Goal: Answer question/provide support: Answer question/provide support

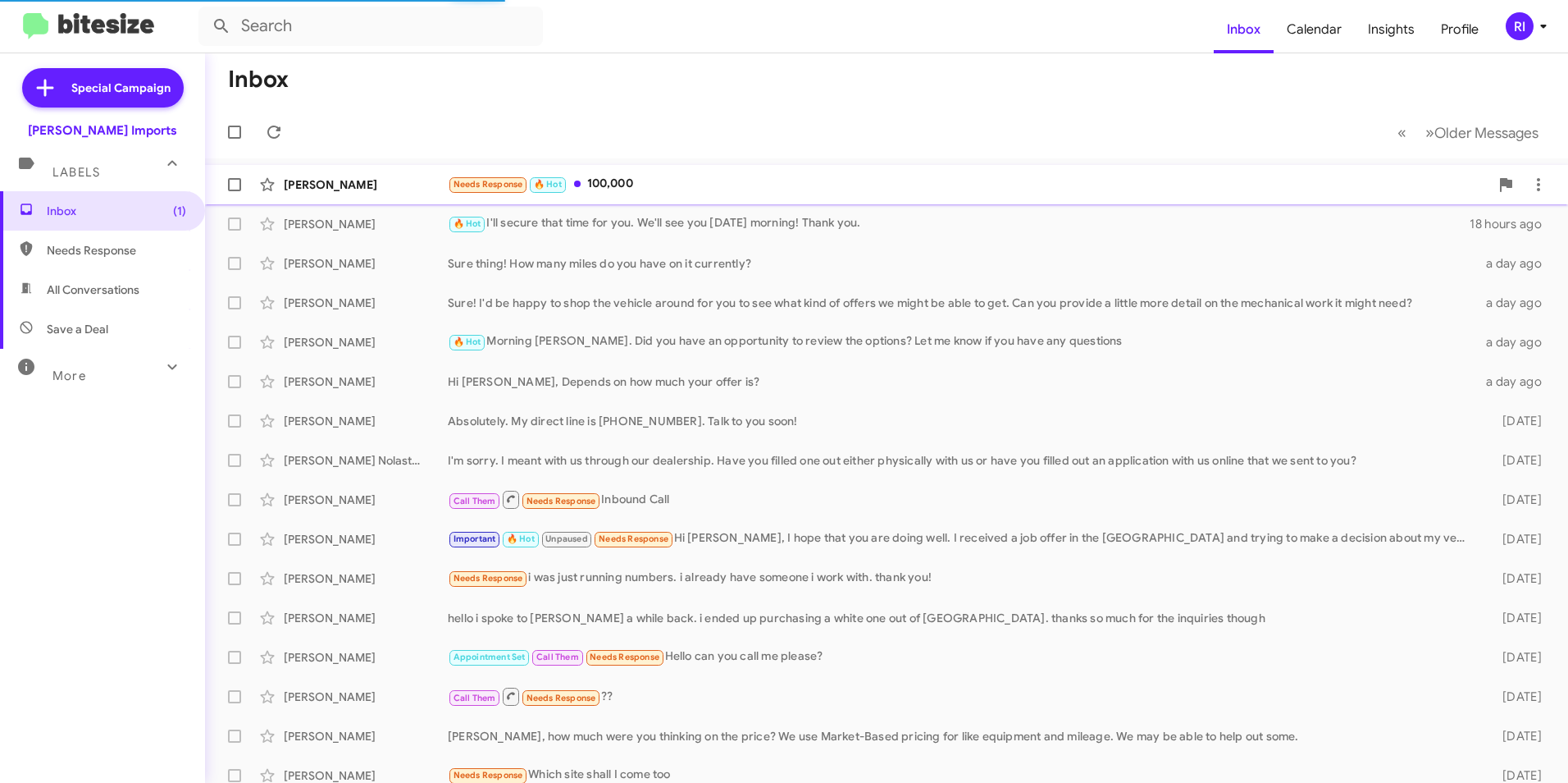
click at [603, 179] on div "Needs Response 🔥 Hot 100,000" at bounding box center [969, 184] width 1042 height 19
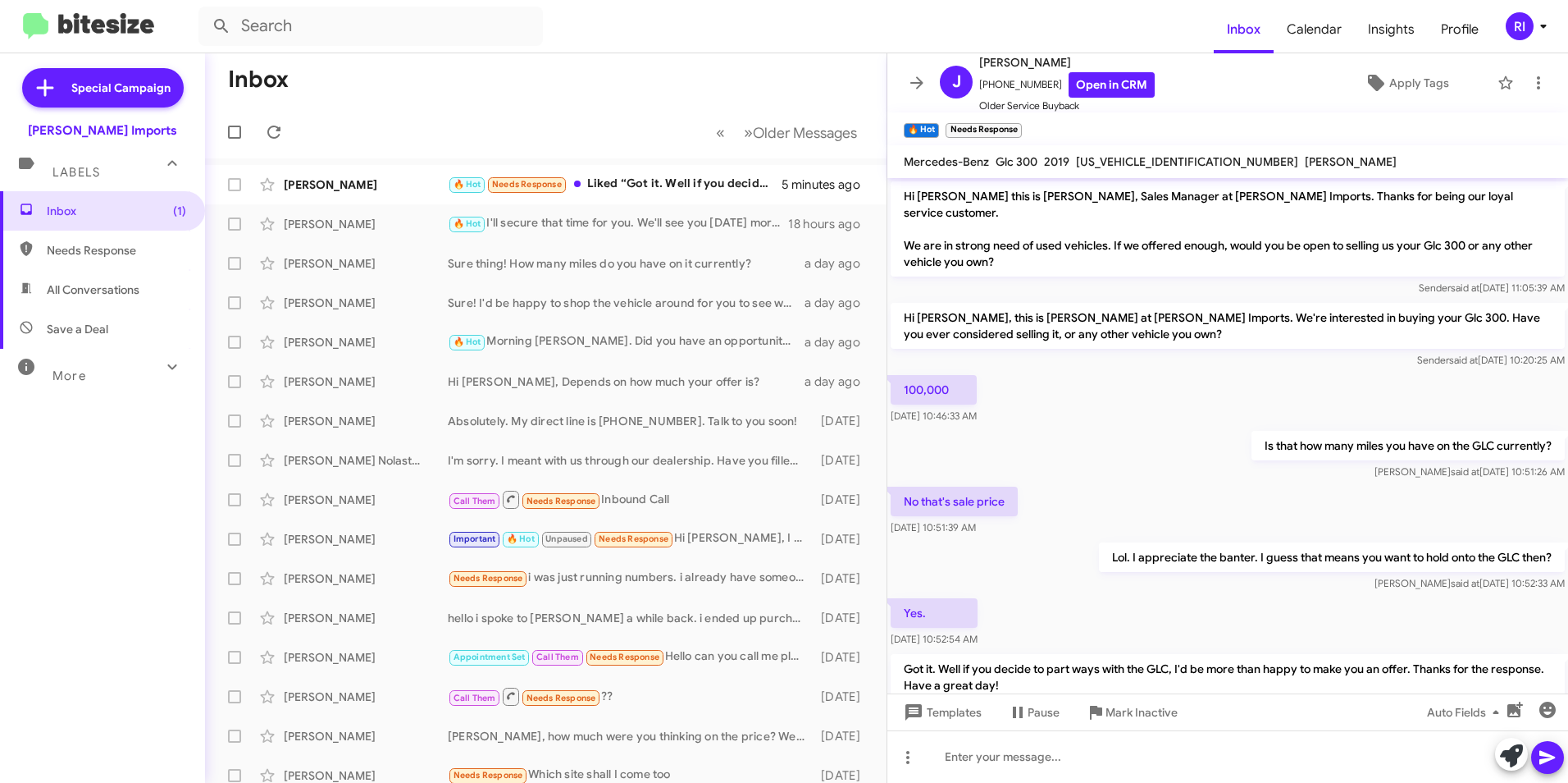
scroll to position [122, 0]
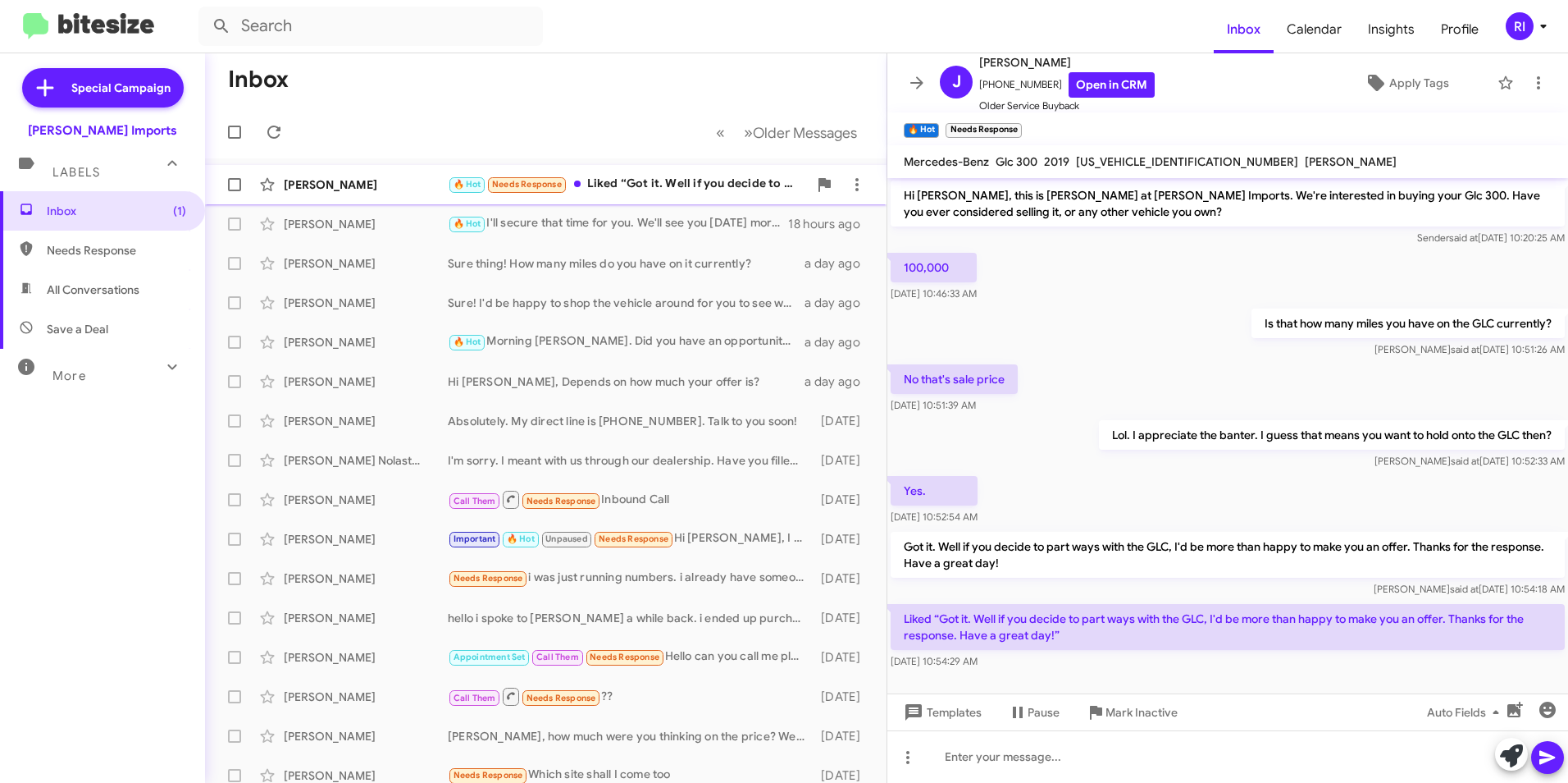
click at [373, 186] on div "[PERSON_NAME]" at bounding box center [366, 184] width 164 height 16
click at [910, 86] on icon at bounding box center [917, 83] width 19 height 19
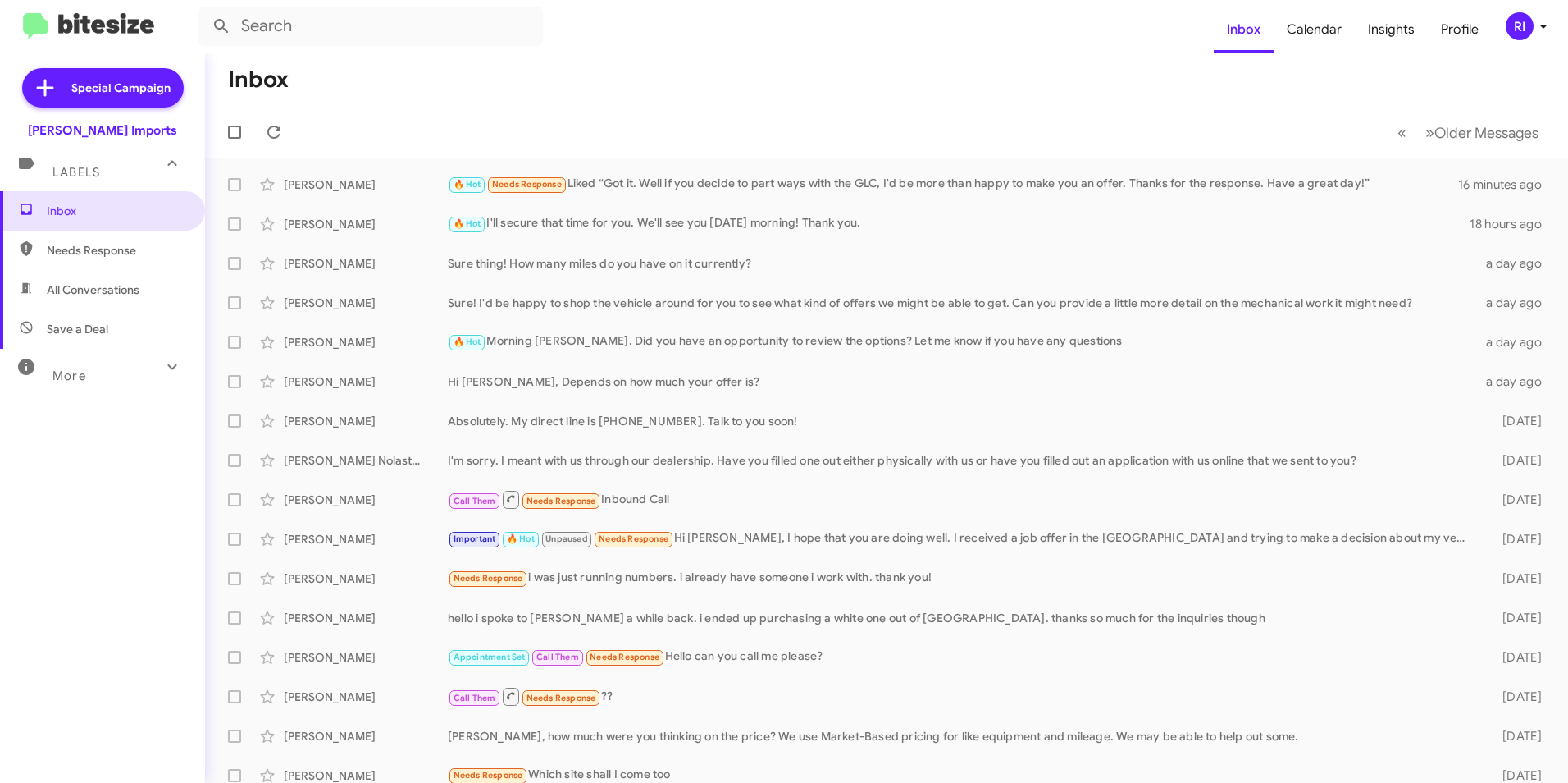
click at [124, 372] on div "More" at bounding box center [87, 368] width 146 height 30
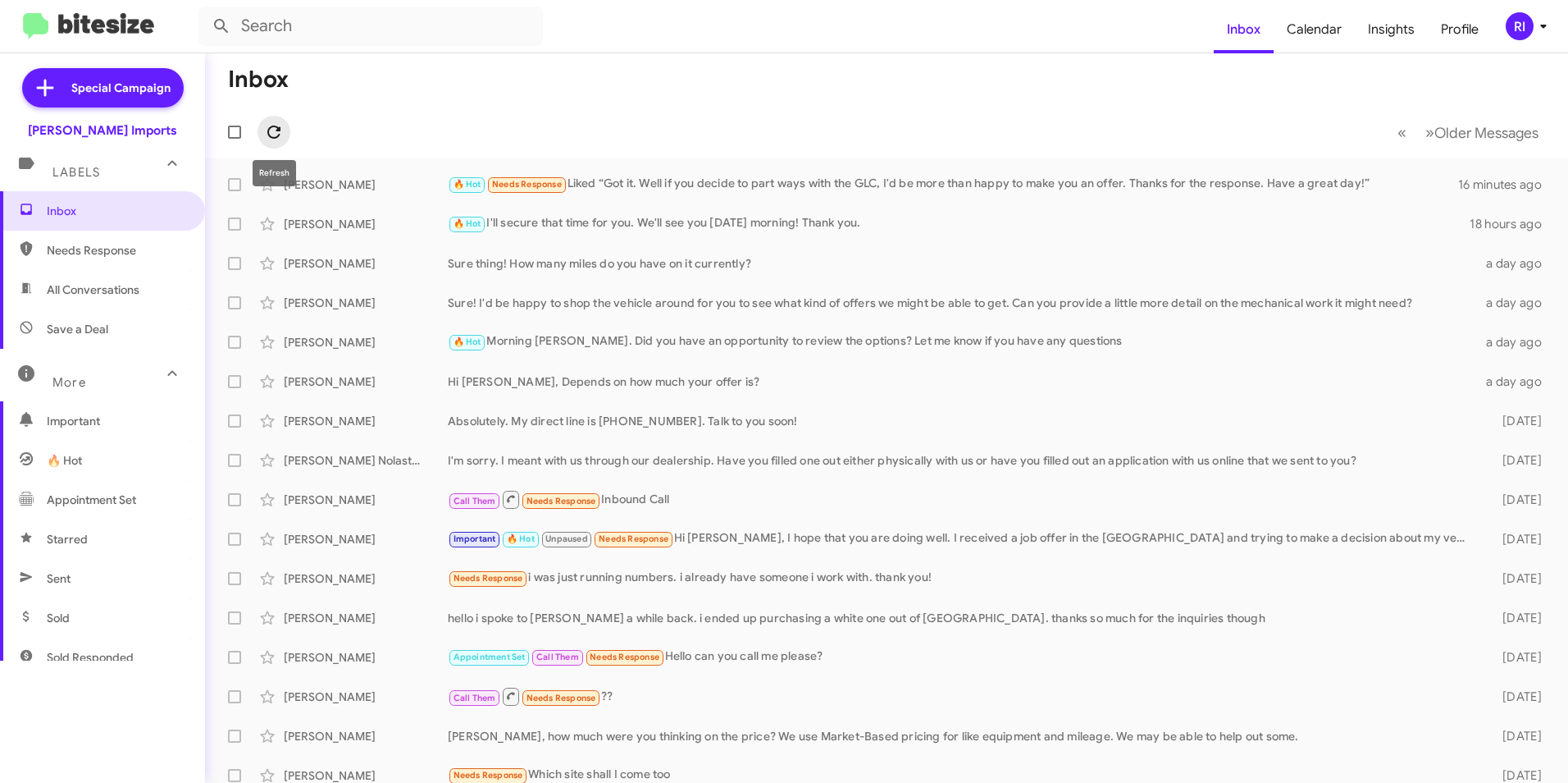
click at [271, 132] on icon at bounding box center [274, 132] width 19 height 19
drag, startPoint x: 111, startPoint y: 286, endPoint x: 102, endPoint y: 291, distance: 10.3
click at [108, 288] on span "All Conversations" at bounding box center [93, 289] width 93 height 16
type input "in:all-conversations"
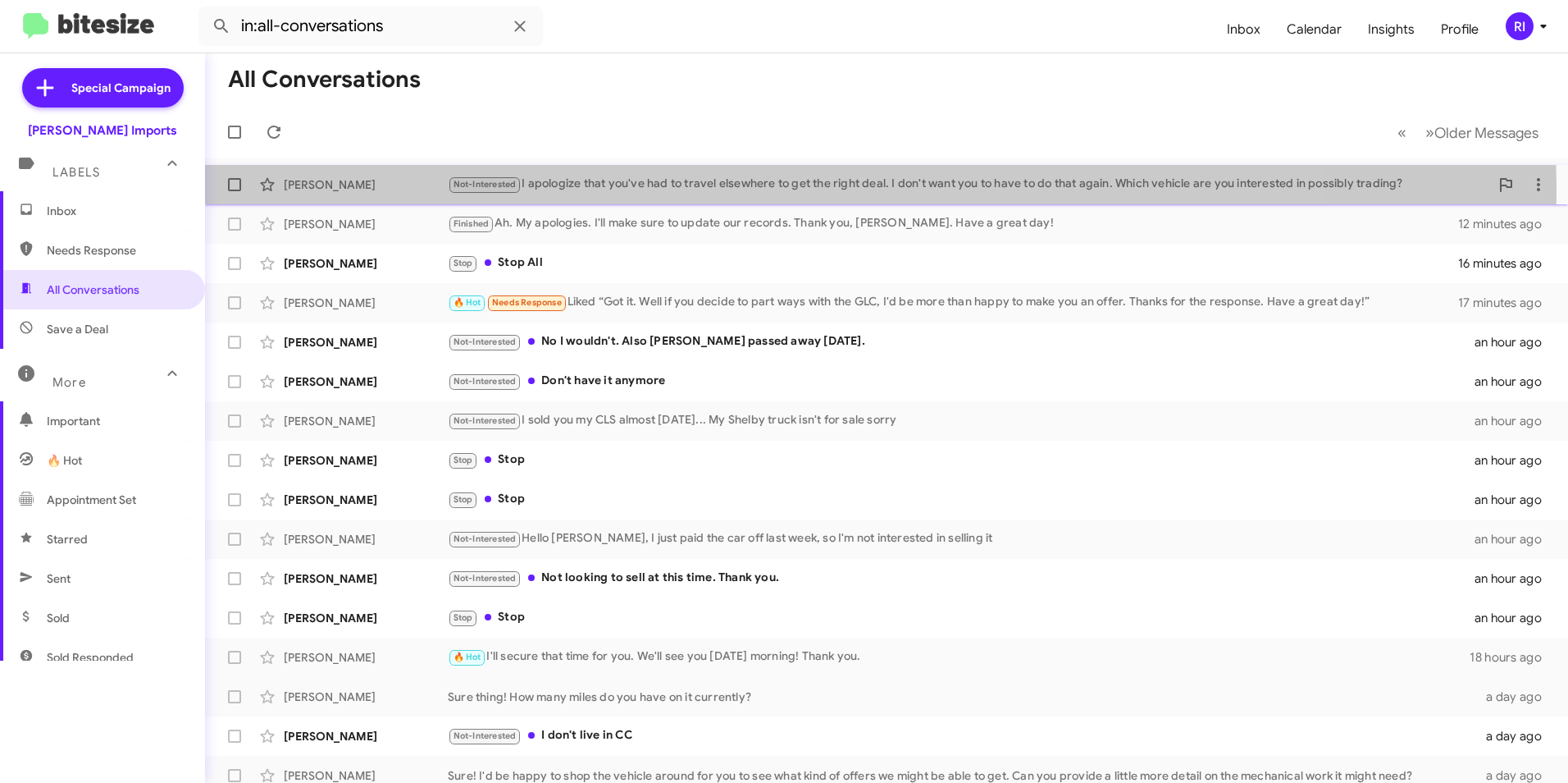
click at [710, 191] on div "Not-Interested I apologize that you've had to travel elsewhere to get the right…" at bounding box center [969, 184] width 1042 height 19
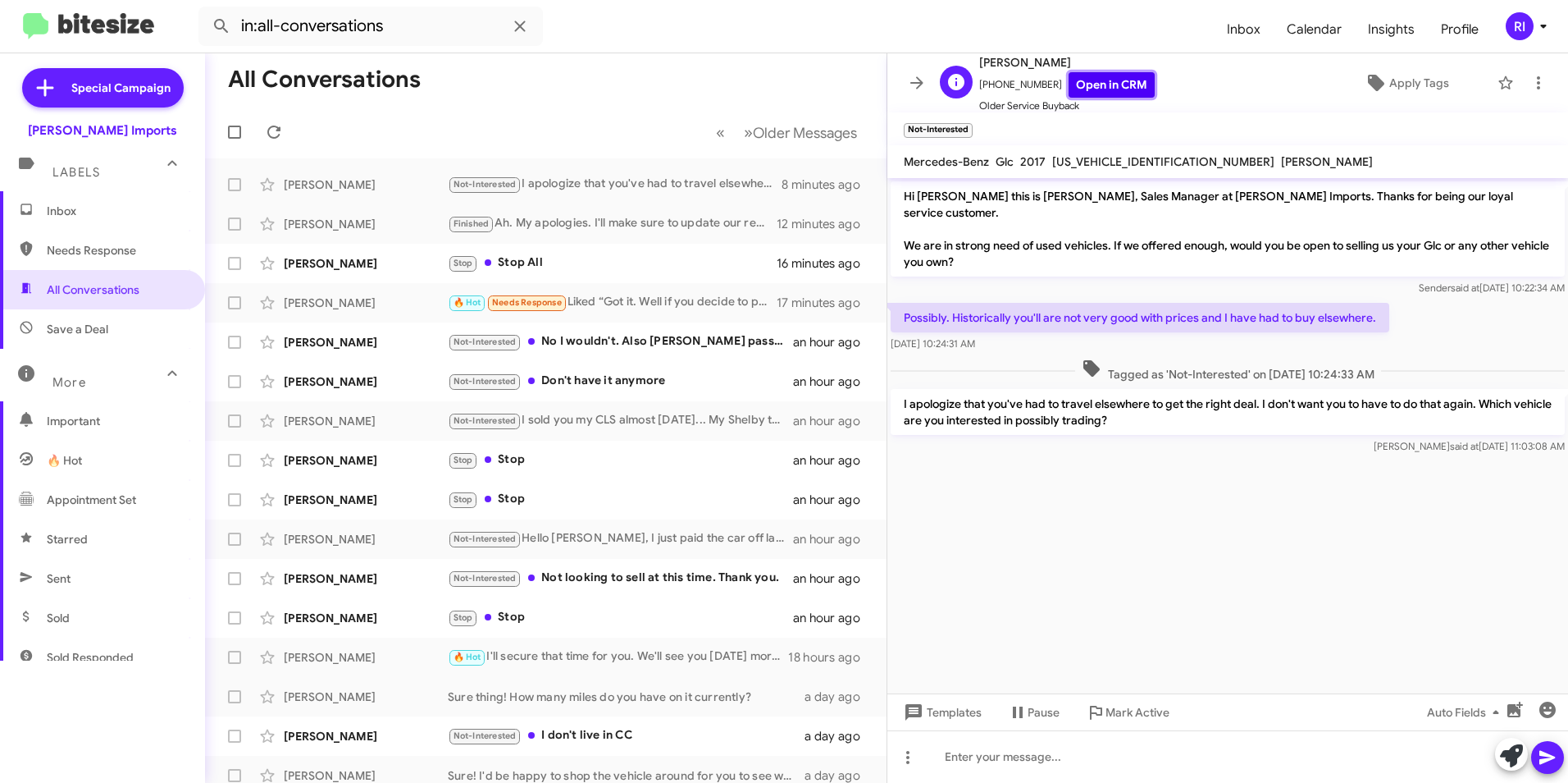
click at [1093, 84] on link "Open in CRM" at bounding box center [1111, 85] width 86 height 25
